Goal: Navigation & Orientation: Find specific page/section

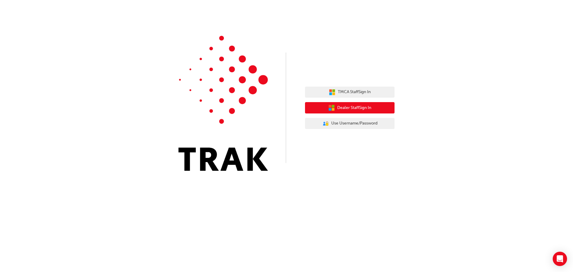
click at [360, 111] on span "Dealer Staff Sign In" at bounding box center [354, 107] width 34 height 7
